Goal: Information Seeking & Learning: Learn about a topic

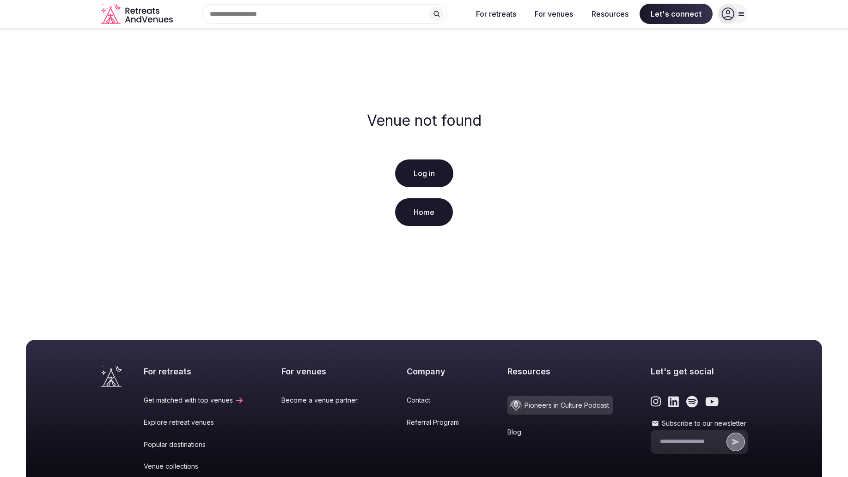
scroll to position [146, 0]
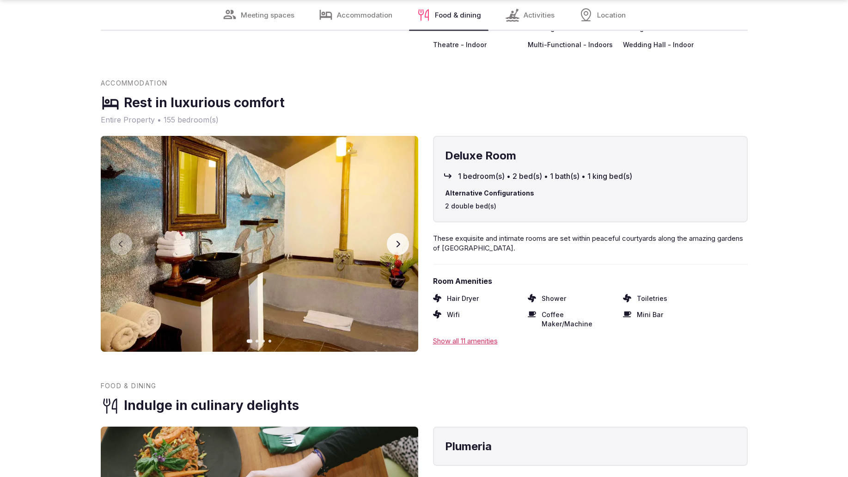
scroll to position [1772, 0]
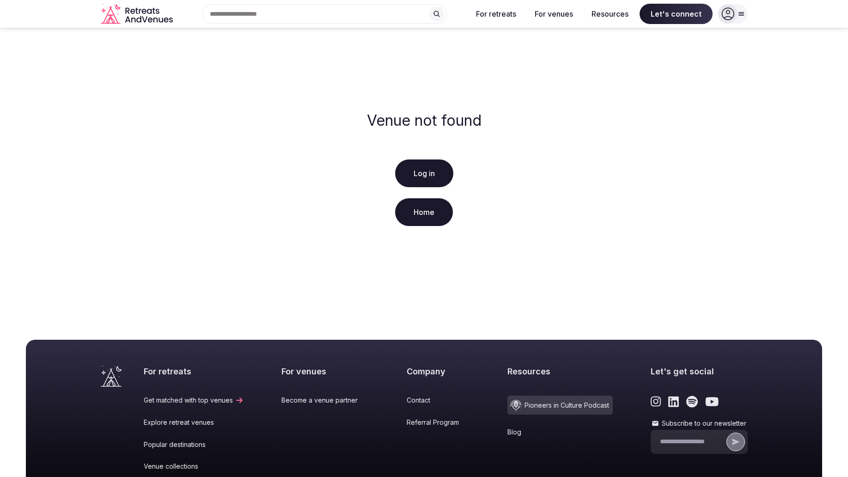
scroll to position [146, 0]
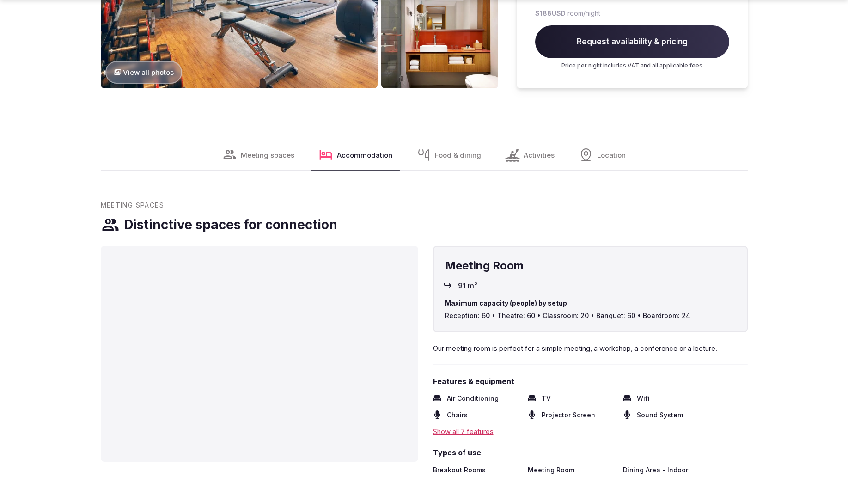
scroll to position [1769, 0]
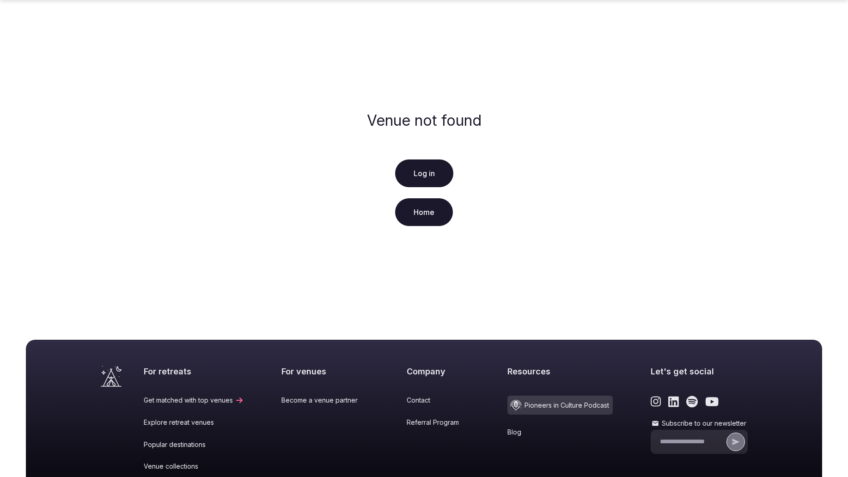
scroll to position [146, 0]
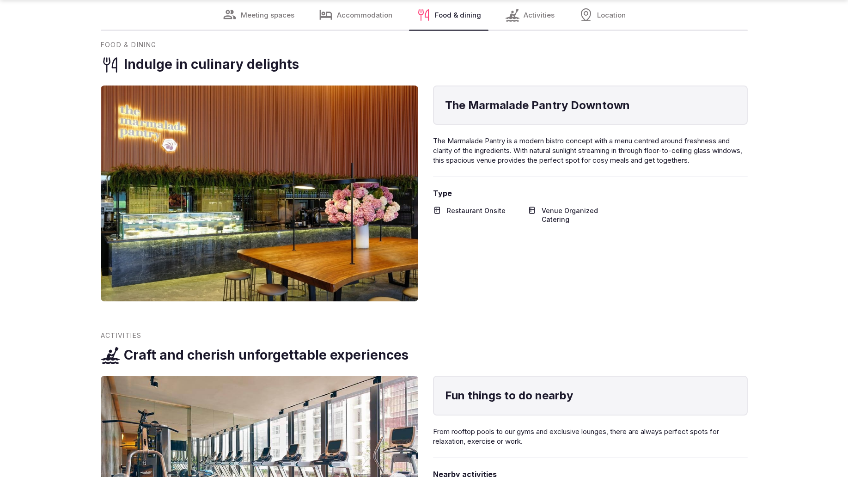
scroll to position [1741, 0]
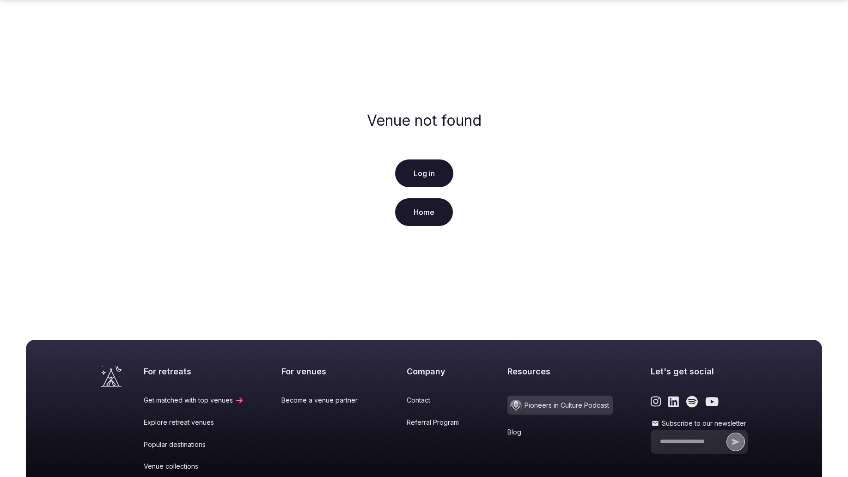
scroll to position [146, 0]
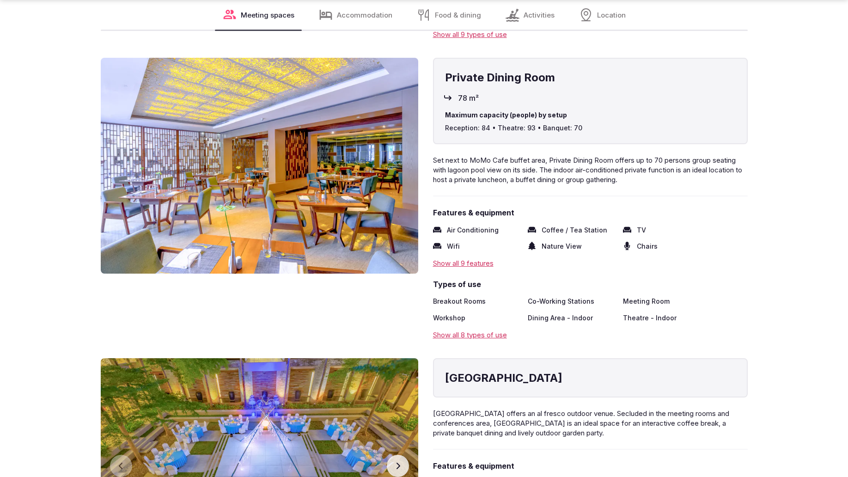
scroll to position [1772, 0]
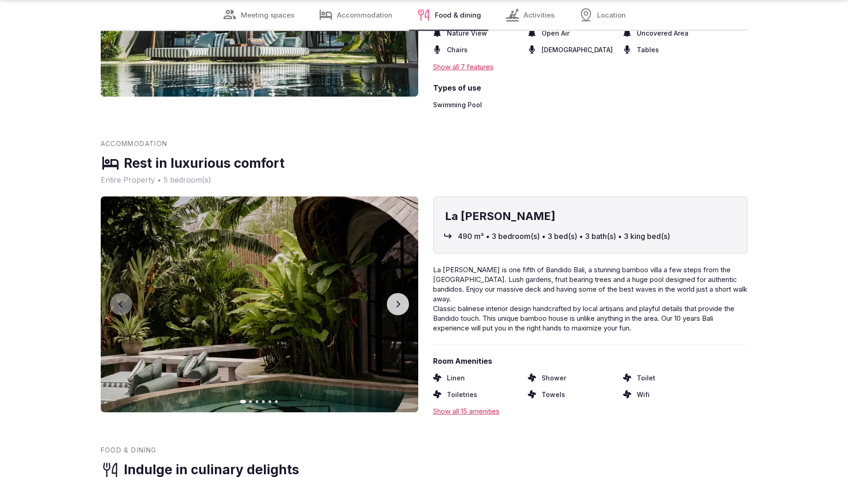
scroll to position [1286, 0]
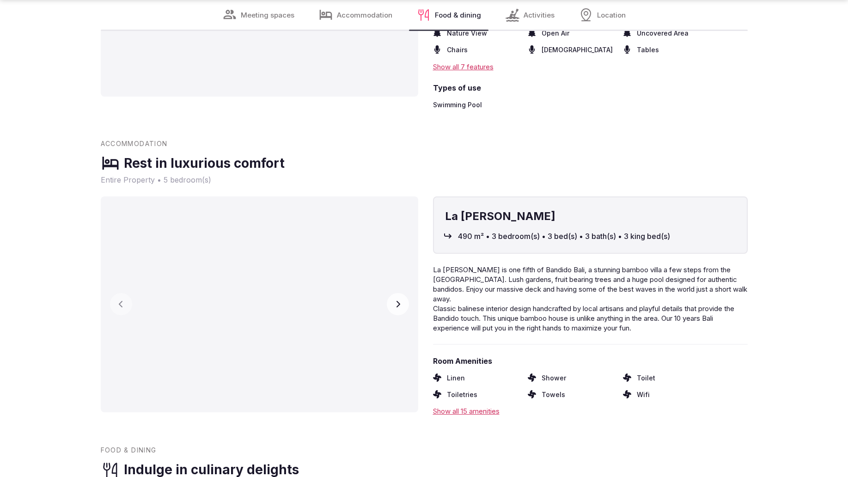
scroll to position [1286, 0]
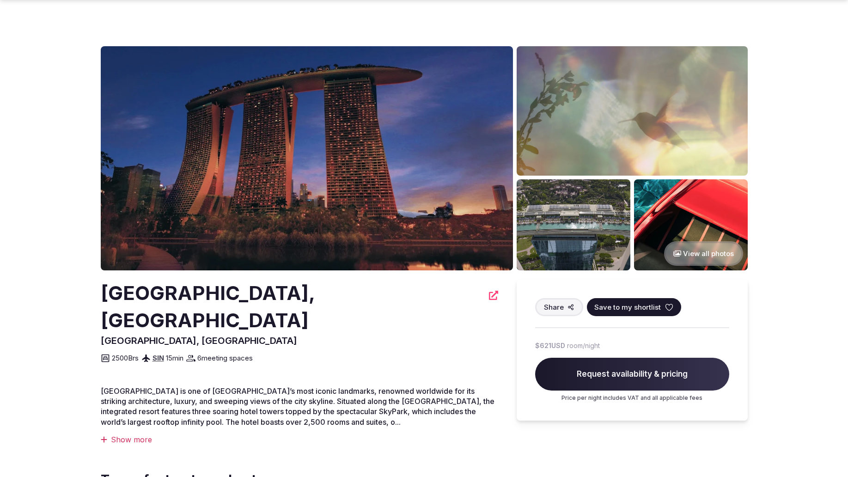
scroll to position [430, 0]
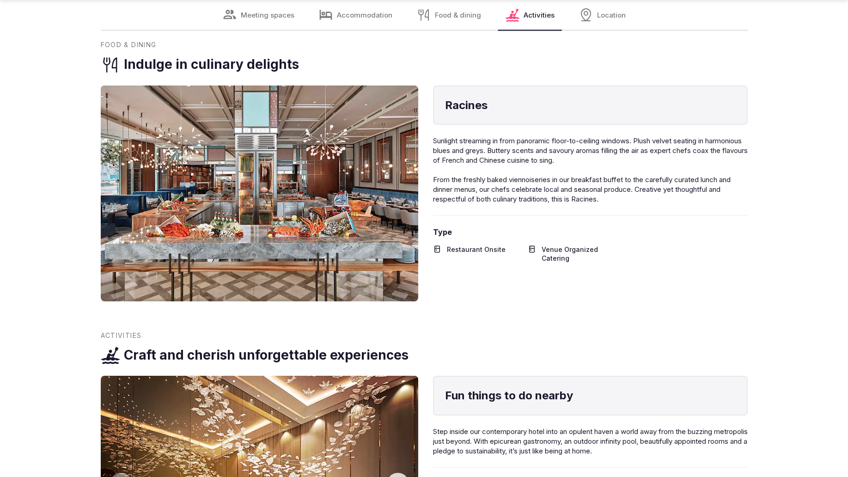
scroll to position [1741, 0]
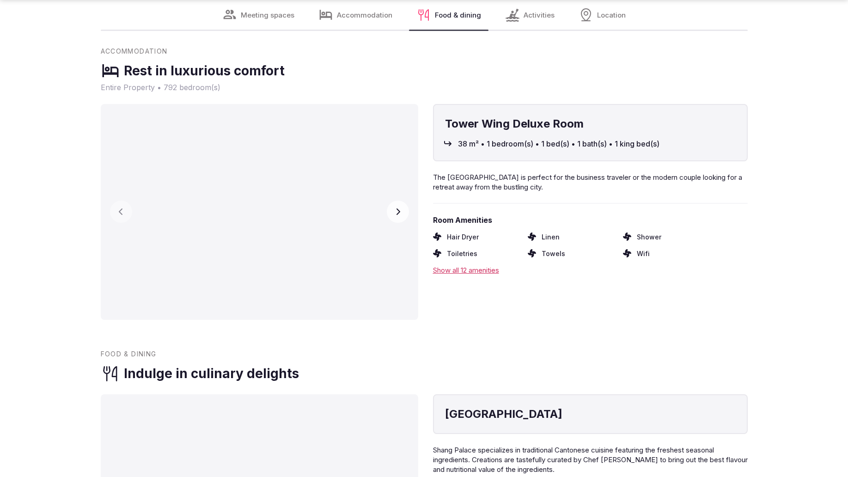
scroll to position [1768, 0]
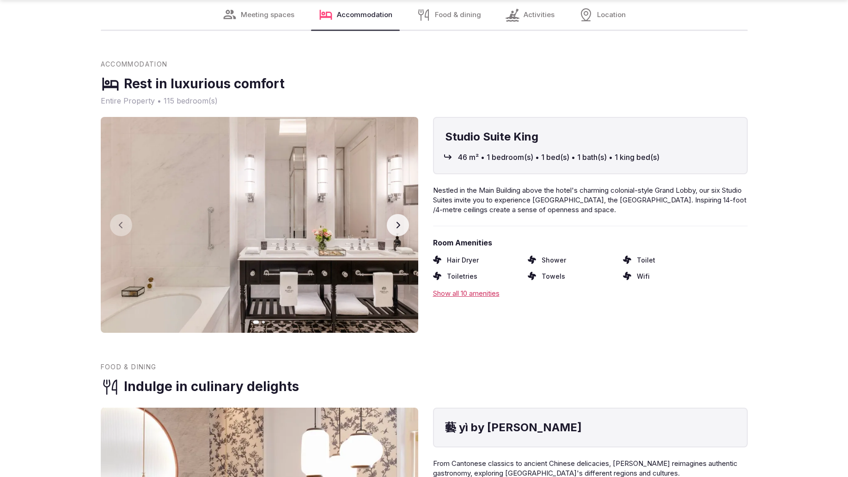
scroll to position [1772, 0]
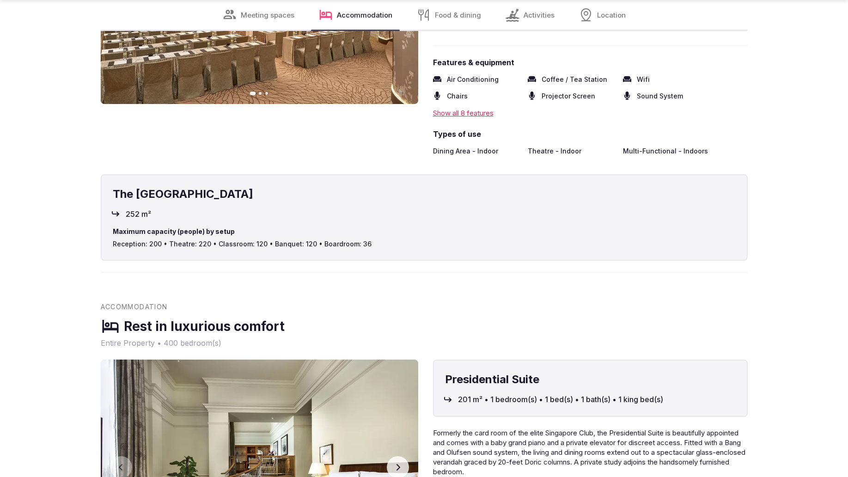
scroll to position [1286, 0]
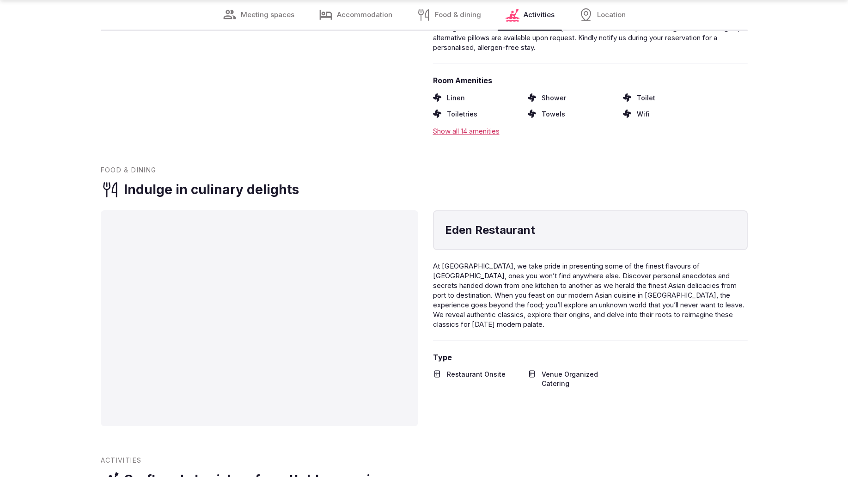
scroll to position [1741, 0]
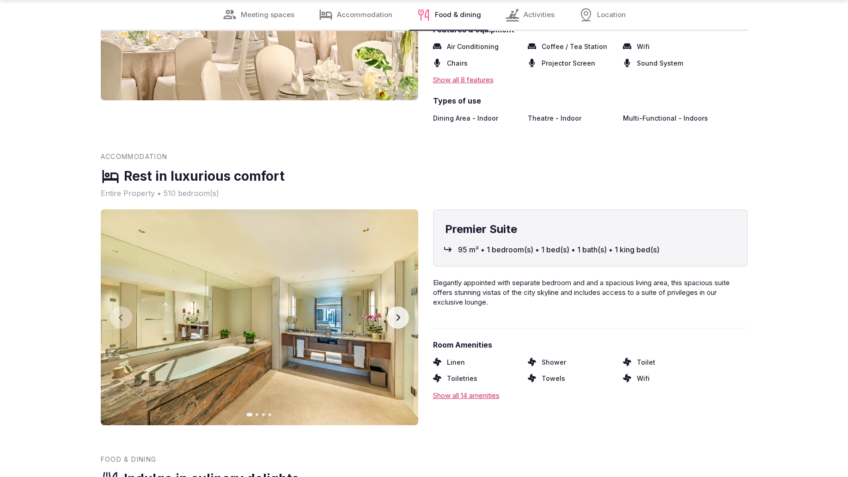
scroll to position [1286, 0]
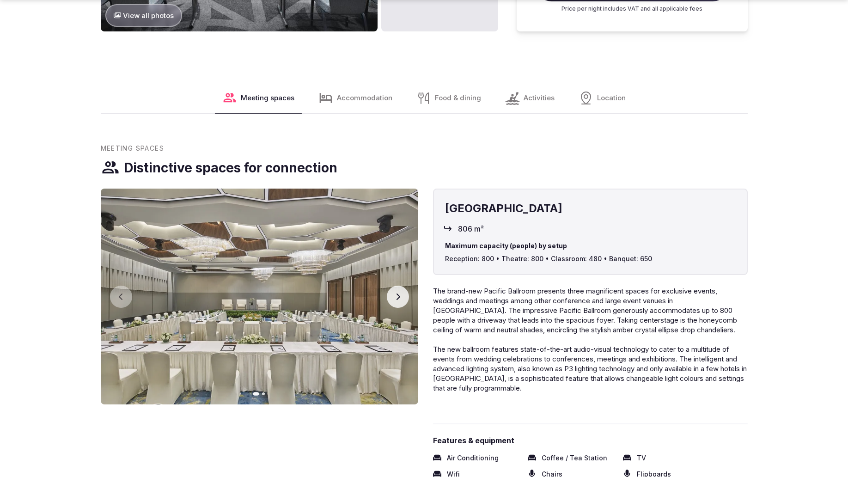
scroll to position [1345, 0]
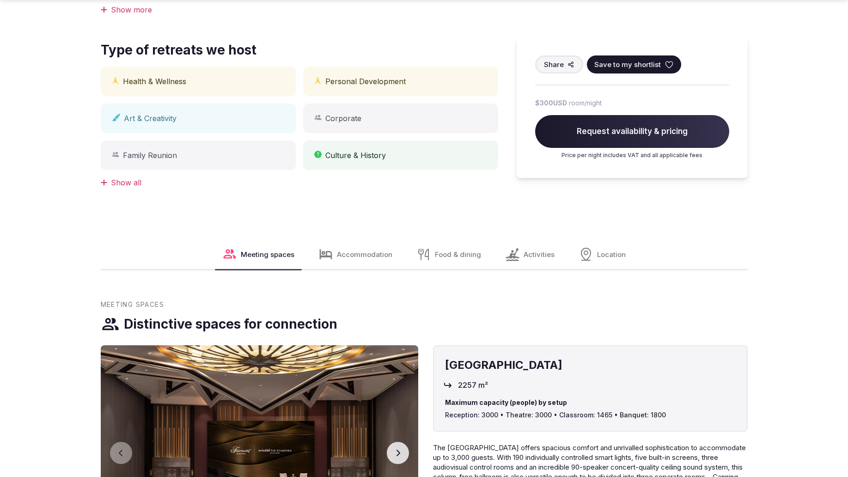
scroll to position [888, 0]
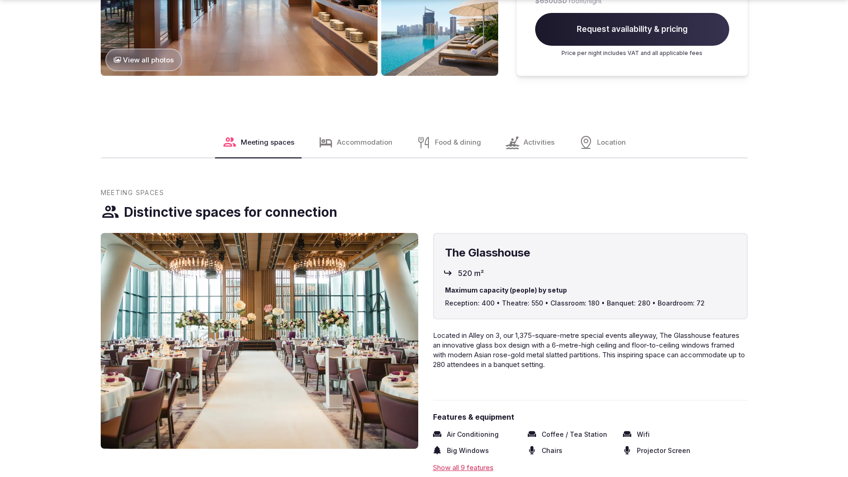
scroll to position [1345, 0]
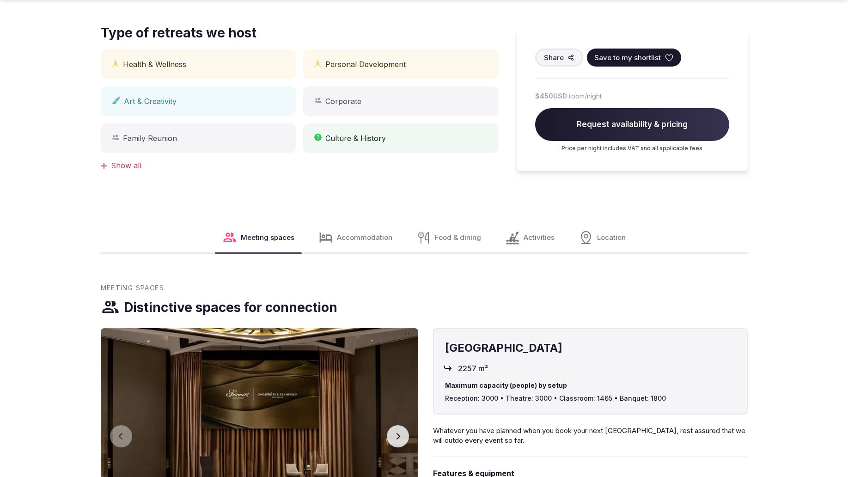
scroll to position [1286, 0]
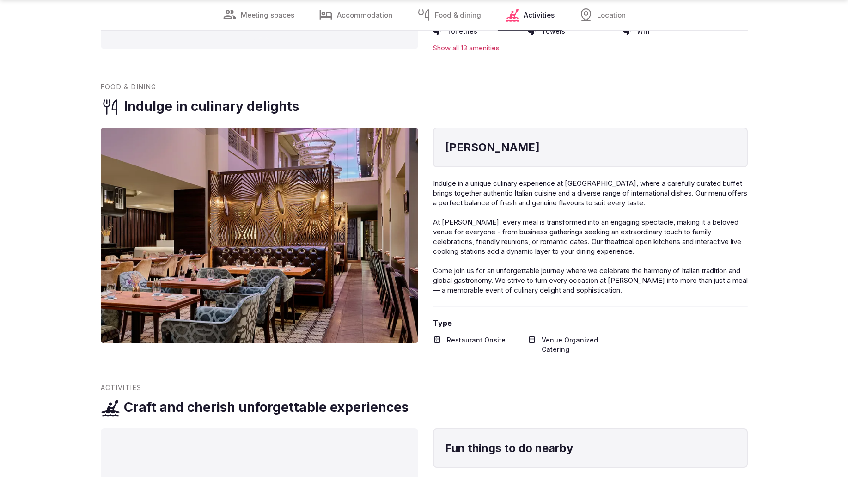
scroll to position [1741, 0]
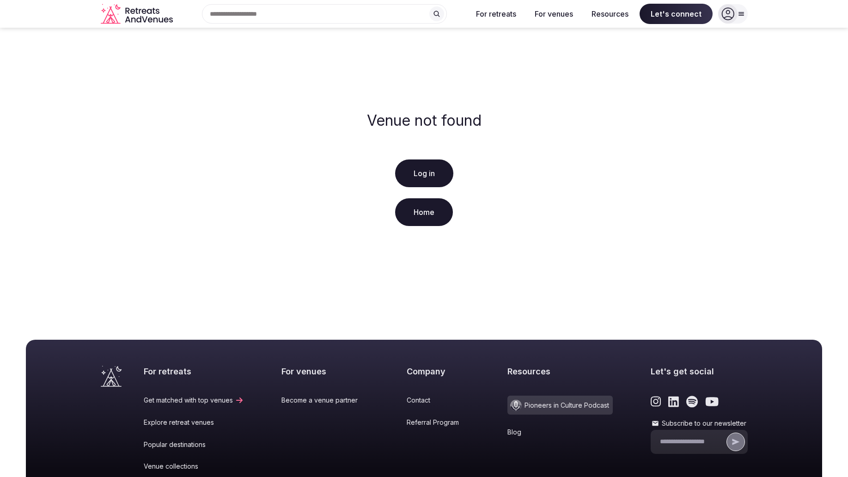
scroll to position [146, 0]
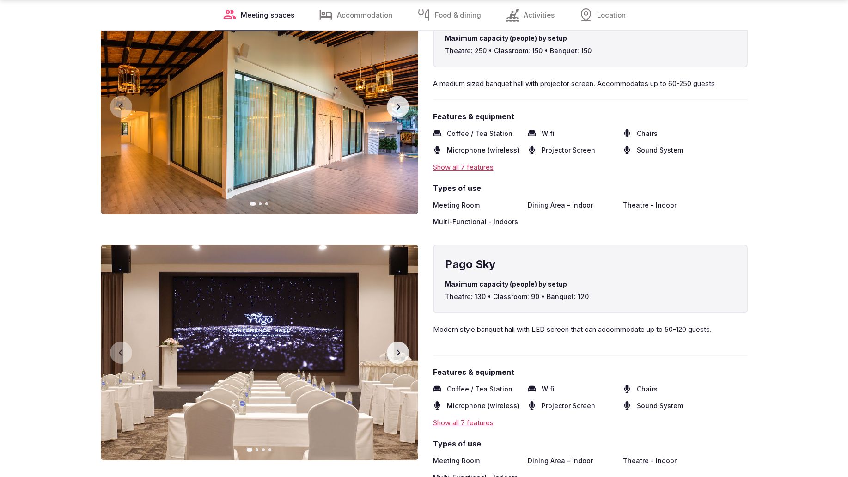
scroll to position [1772, 0]
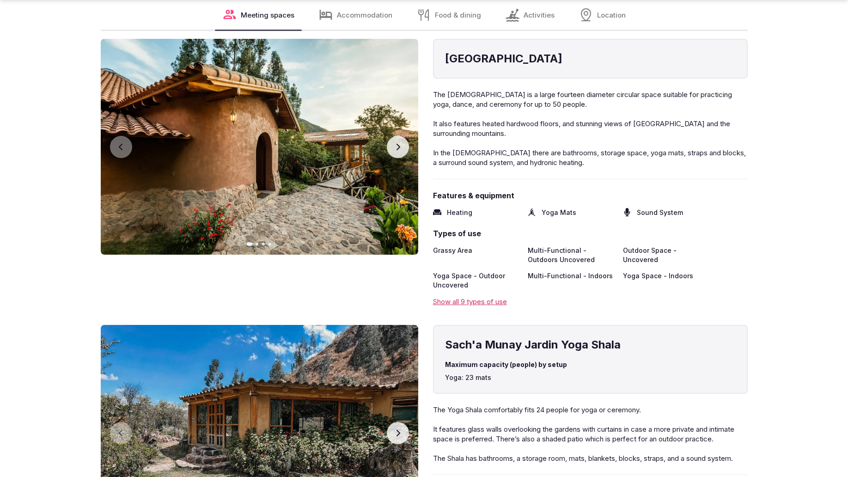
scroll to position [1772, 0]
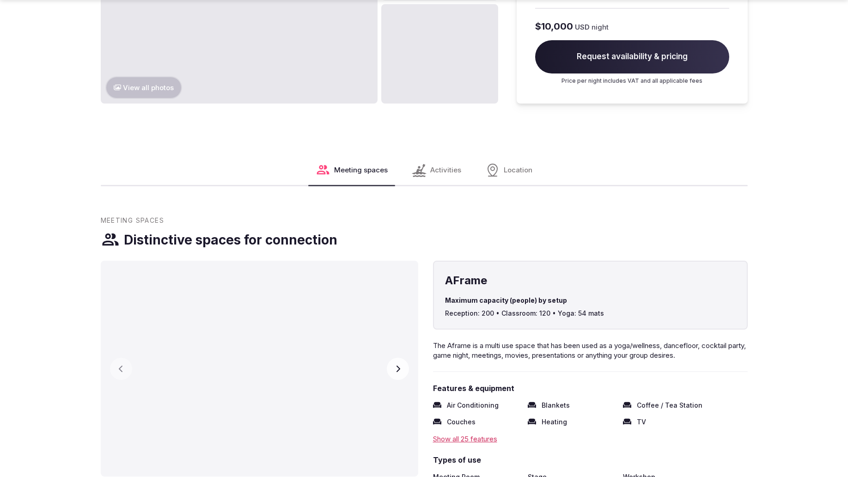
scroll to position [1317, 0]
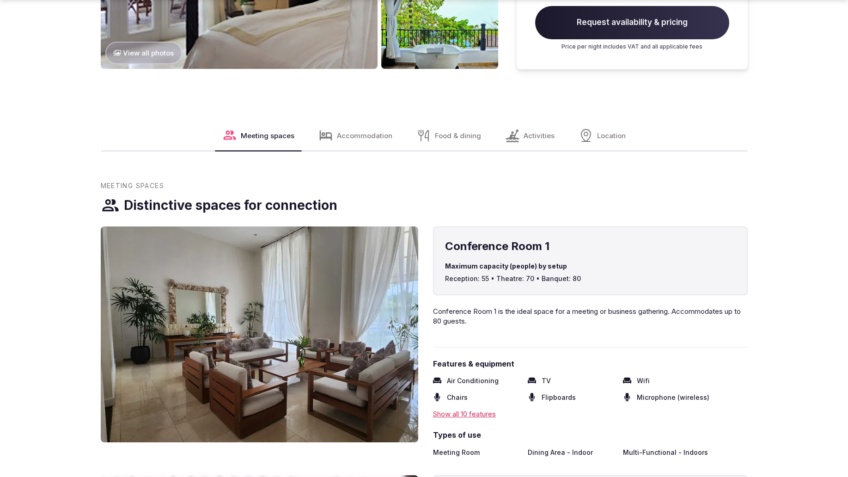
scroll to position [1768, 0]
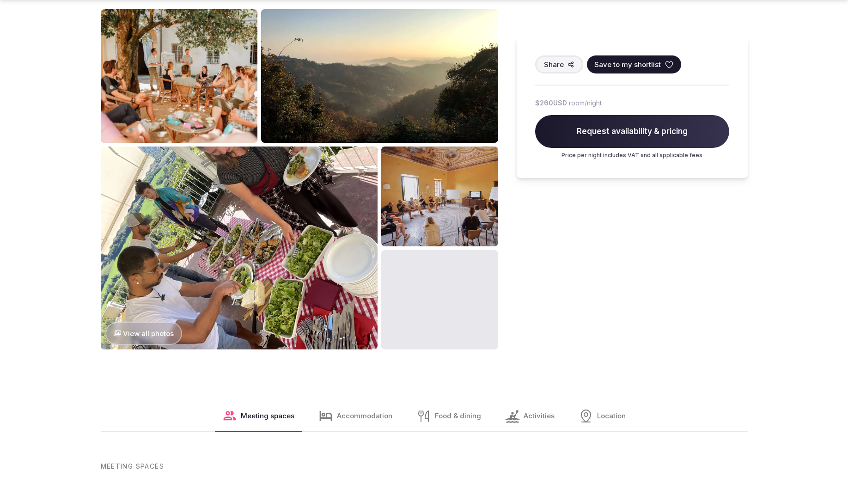
scroll to position [1345, 0]
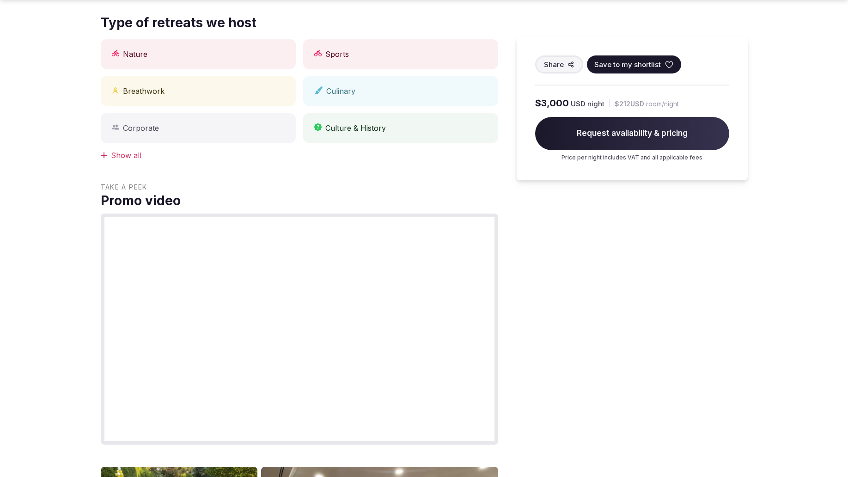
scroll to position [888, 0]
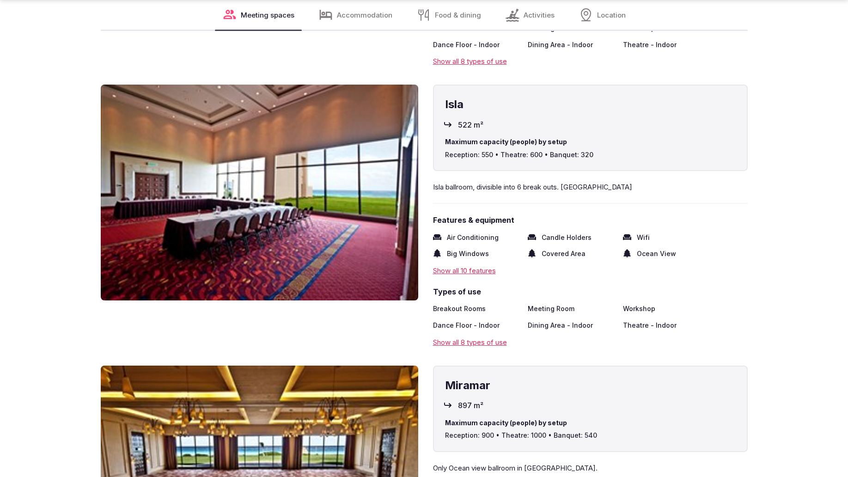
scroll to position [1772, 0]
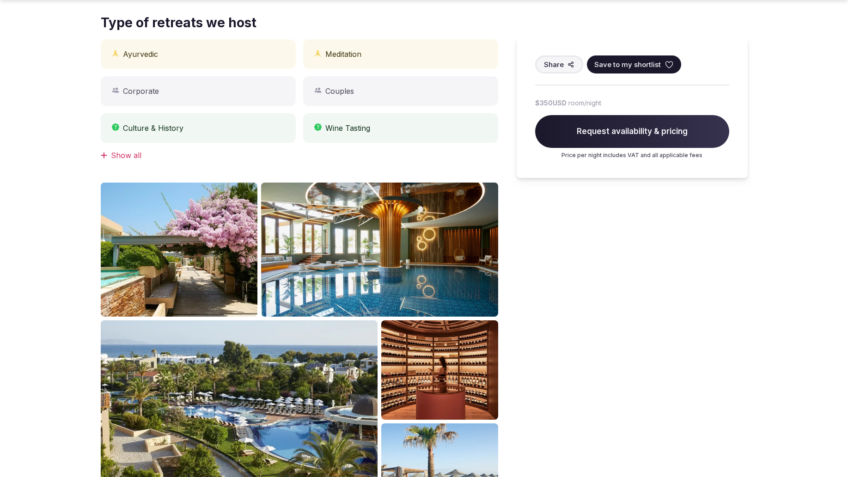
scroll to position [888, 0]
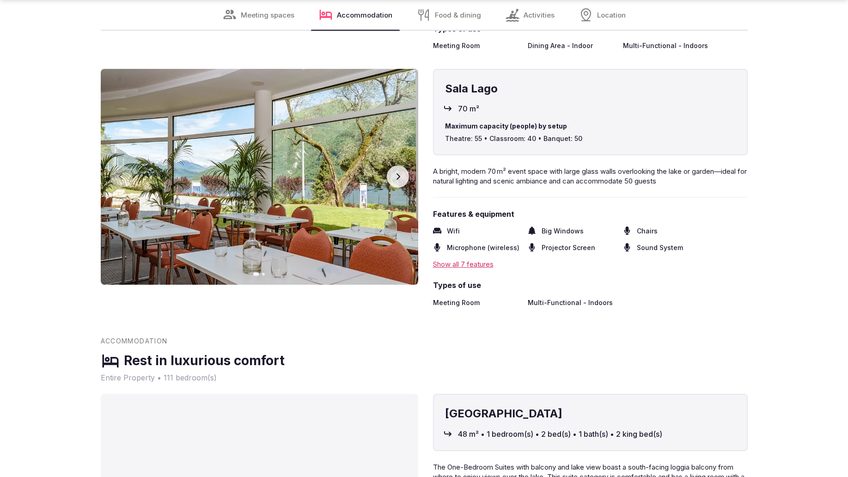
scroll to position [1745, 0]
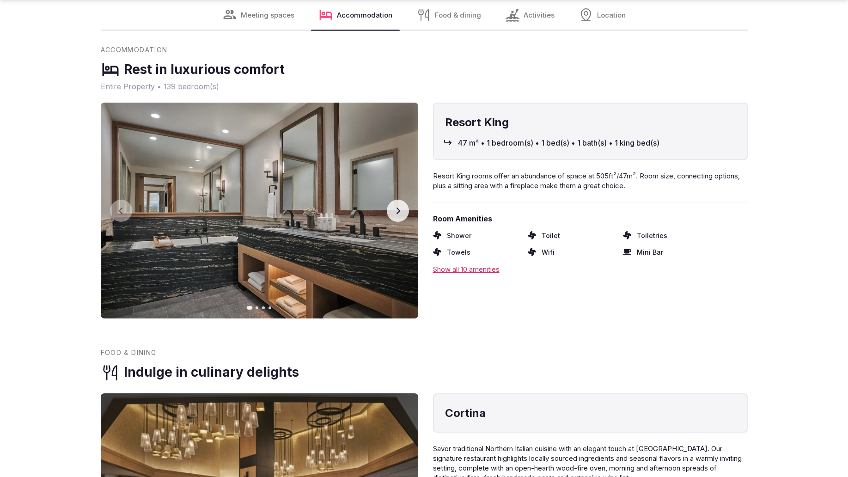
scroll to position [1772, 0]
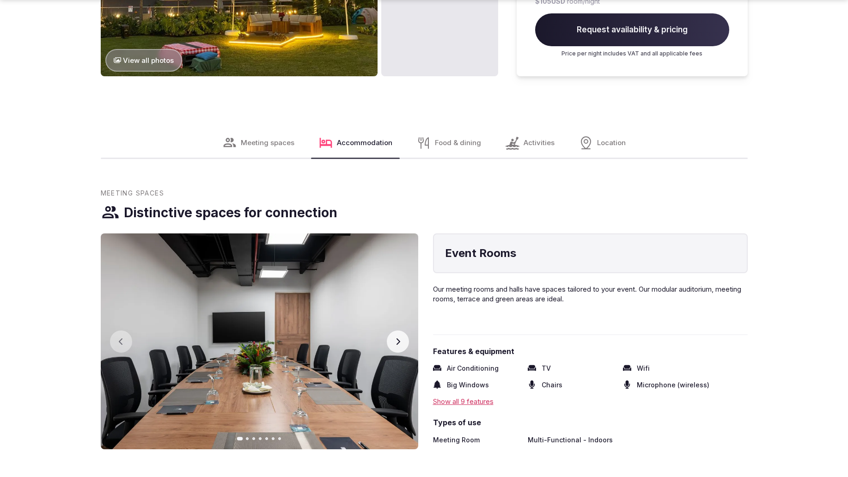
scroll to position [1771, 0]
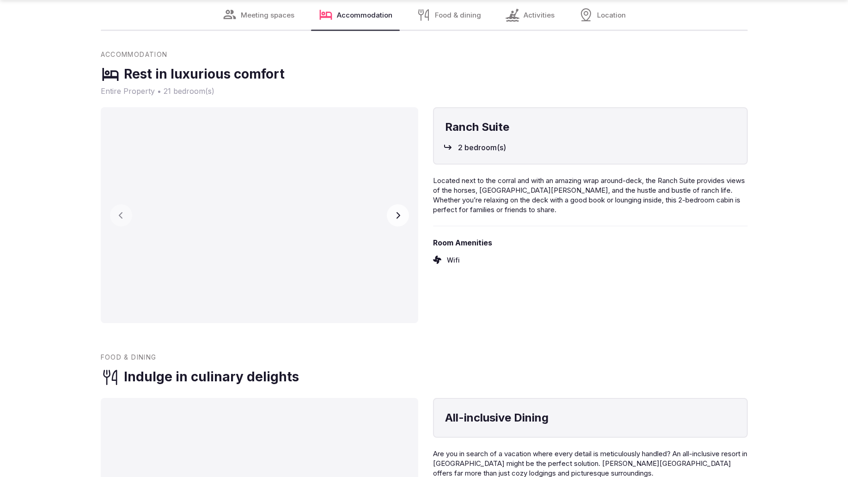
scroll to position [1772, 0]
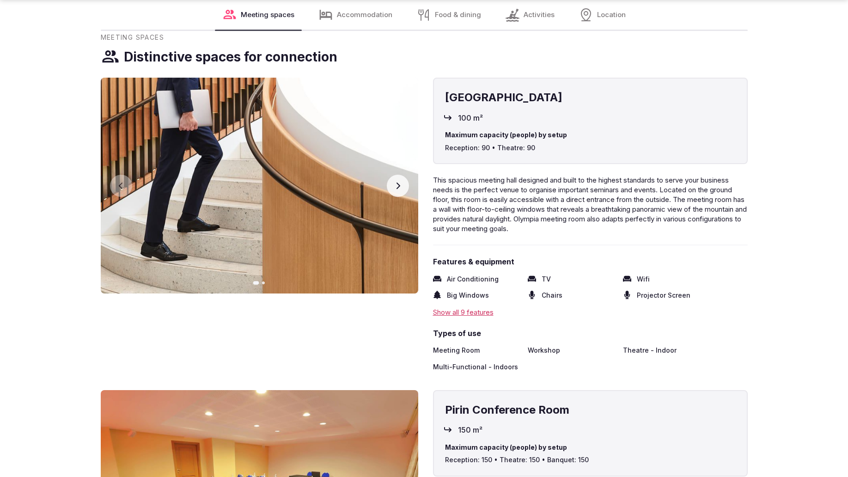
scroll to position [1770, 0]
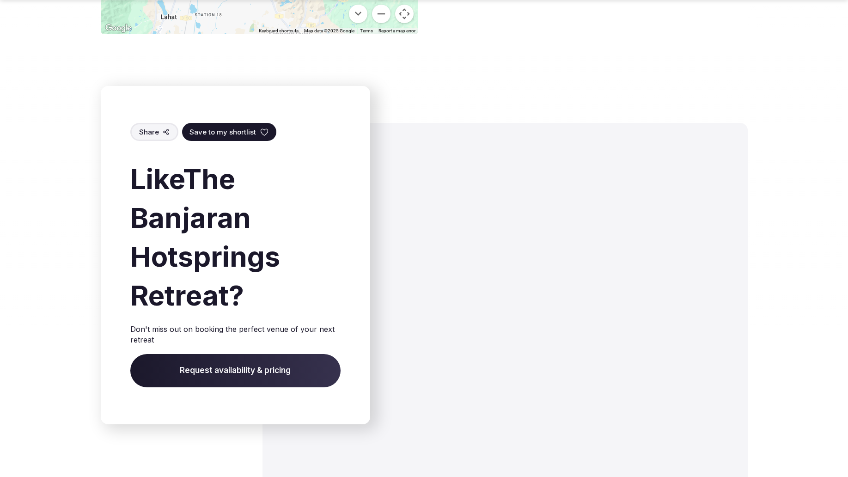
scroll to position [1216, 0]
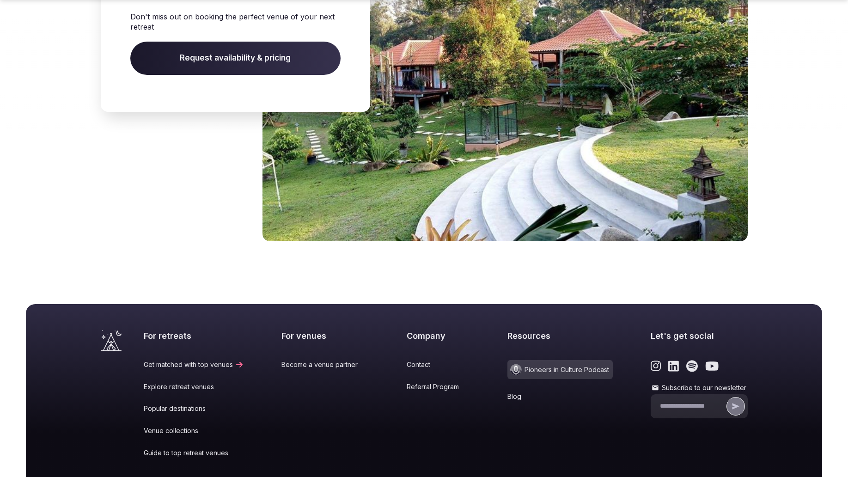
scroll to position [1425, 0]
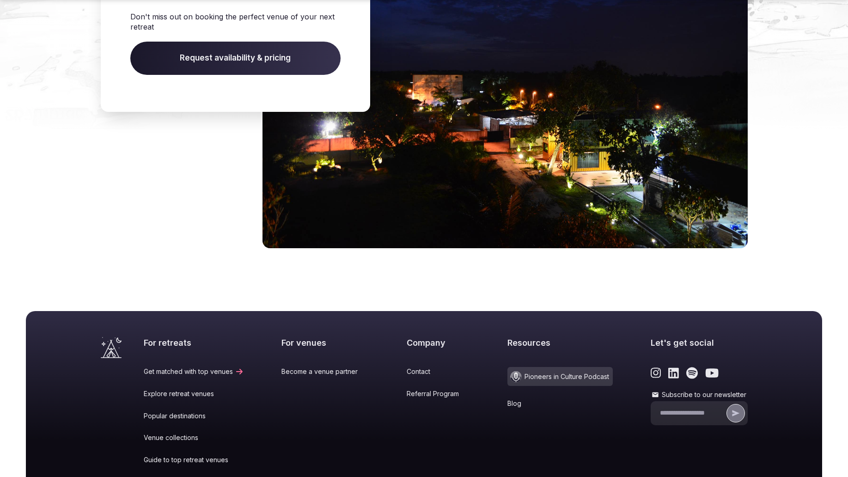
scroll to position [1432, 0]
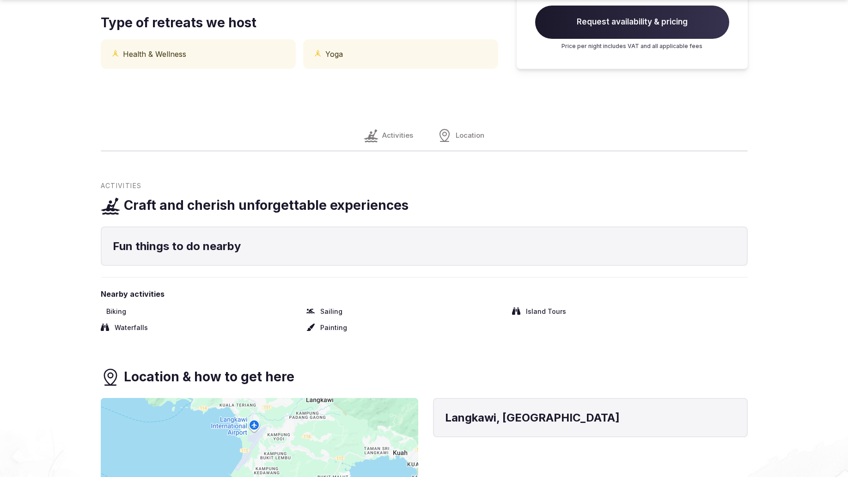
scroll to position [1314, 0]
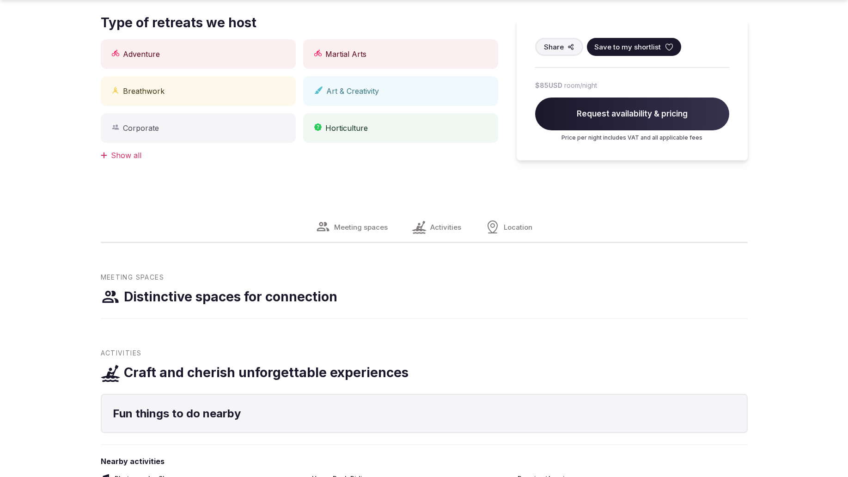
scroll to position [1306, 0]
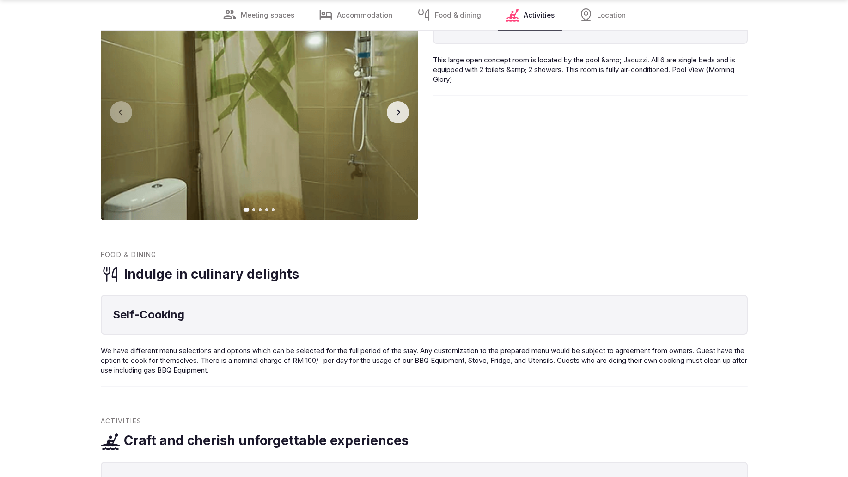
scroll to position [1314, 0]
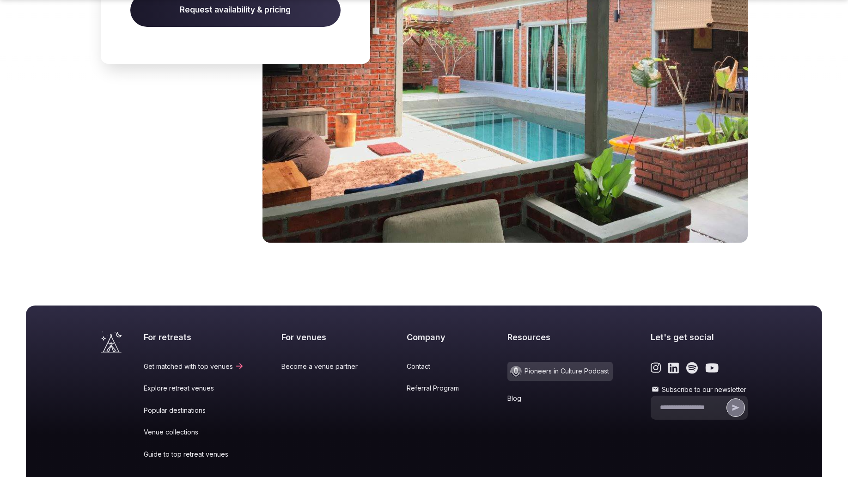
scroll to position [1427, 0]
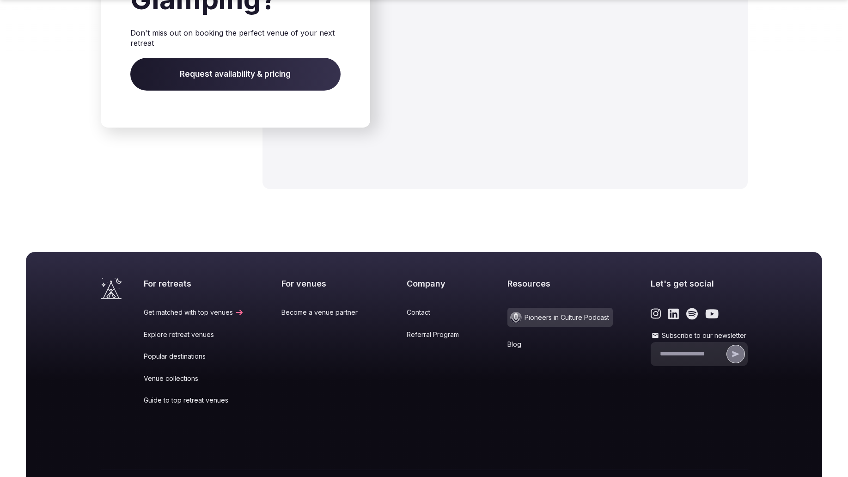
scroll to position [1372, 0]
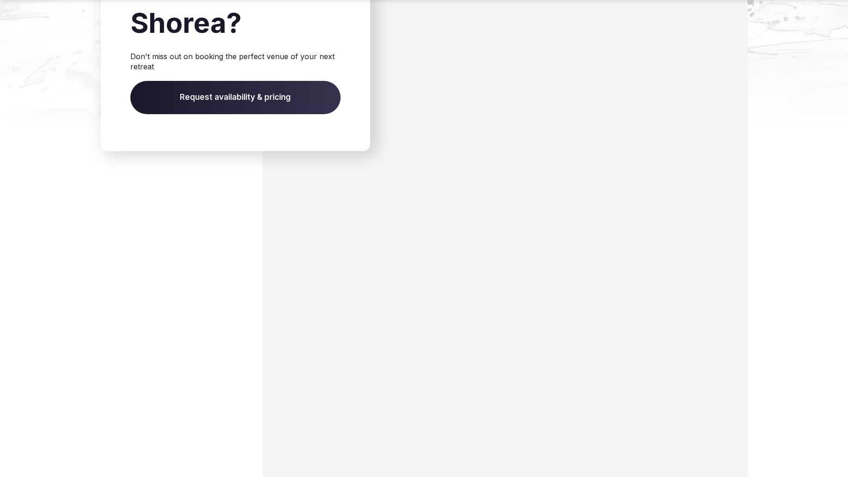
scroll to position [1331, 0]
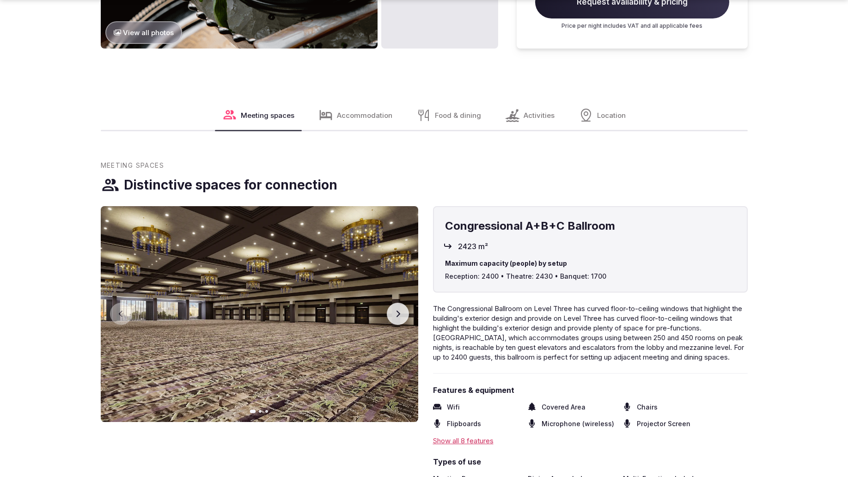
scroll to position [1290, 0]
